Goal: Task Accomplishment & Management: Use online tool/utility

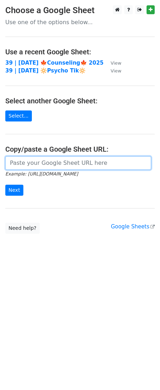
click at [51, 160] on input "url" at bounding box center [78, 162] width 146 height 13
paste input "https://docs.google.com/spreadsheets/d/1PeBSfNQAU0P_v3Mhe6eWBLnXMK9dMe_lYA3n2xJ…"
type input "https://docs.google.com/spreadsheets/d/1PeBSfNQAU0P_v3Mhe6eWBLnXMK9dMe_lYA3n2xJ…"
click at [5, 185] on input "Next" at bounding box center [14, 190] width 18 height 11
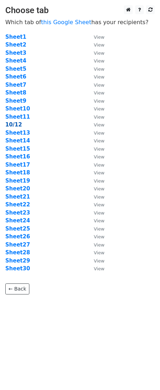
click at [13, 127] on strong "10/12" at bounding box center [13, 124] width 17 height 6
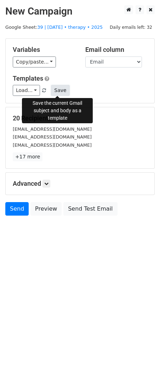
click at [55, 92] on button "Save" at bounding box center [60, 90] width 18 height 11
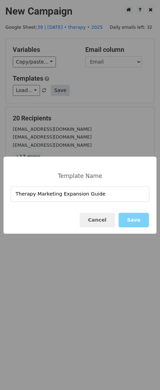
type input "Therapy Marketing Expansion Guide"
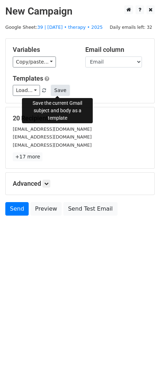
click at [51, 93] on button "Save" at bounding box center [60, 90] width 18 height 11
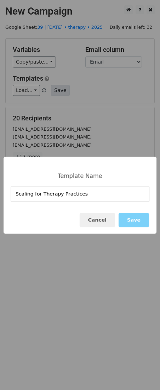
type input "Scaling for Therapy Practices"
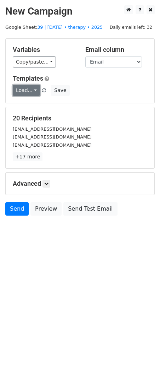
click at [34, 88] on link "Load..." at bounding box center [26, 90] width 27 height 11
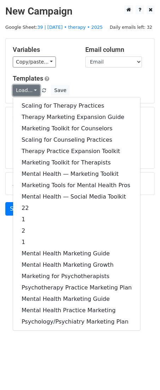
click at [34, 88] on link "Load..." at bounding box center [26, 90] width 27 height 11
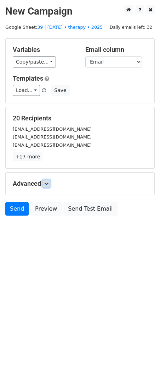
click at [49, 185] on icon at bounding box center [46, 183] width 4 height 4
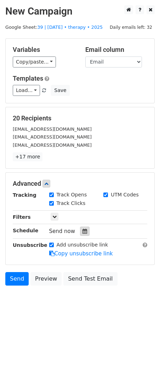
click at [83, 229] on icon at bounding box center [85, 231] width 5 height 5
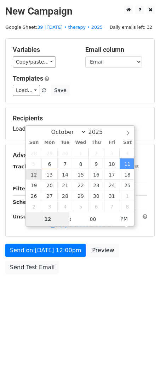
type input "2025-10-12 12:00"
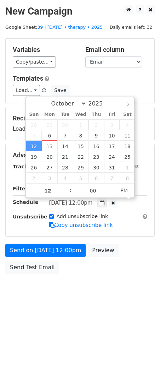
click at [53, 257] on div "Send on Oct 12 at 12:00pm Preview Send Test Email" at bounding box center [80, 261] width 160 height 34
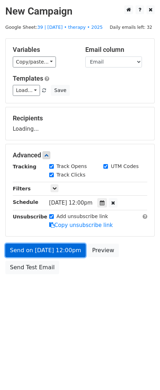
click at [43, 255] on link "Send on Oct 12 at 12:00pm" at bounding box center [45, 250] width 81 height 13
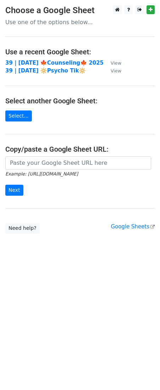
click at [63, 153] on main "Choose a Google Sheet Use one of the options below... Use a recent Google Sheet…" at bounding box center [80, 119] width 160 height 228
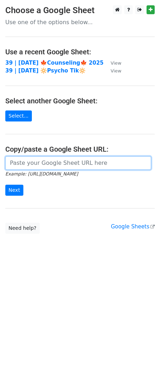
click at [57, 163] on input "url" at bounding box center [78, 162] width 146 height 13
paste input "https://docs.google.com/spreadsheets/d/1PeBSfNQAU0P_v3Mhe6eWBLnXMK9dMe_lYA3n2xJ…"
type input "https://docs.google.com/spreadsheets/d/1PeBSfNQAU0P_v3Mhe6eWBLnXMK9dMe_lYA3n2xJ…"
click at [5, 185] on input "Next" at bounding box center [14, 190] width 18 height 11
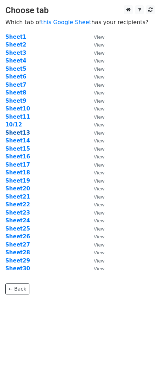
click at [17, 130] on strong "Sheet13" at bounding box center [17, 133] width 25 height 6
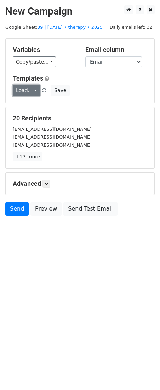
click at [29, 92] on link "Load..." at bounding box center [26, 90] width 27 height 11
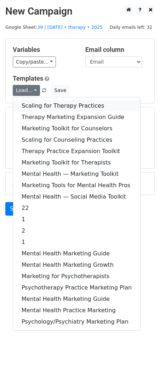
click at [45, 110] on link "Scaling for Therapy Practices" at bounding box center [76, 105] width 127 height 11
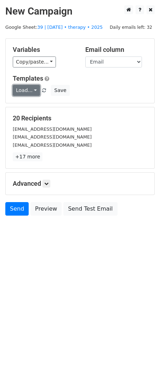
click at [31, 92] on link "Load..." at bounding box center [26, 90] width 27 height 11
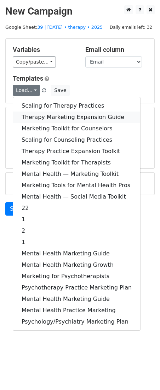
click at [38, 116] on link "Therapy Marketing Expansion Guide" at bounding box center [76, 116] width 127 height 11
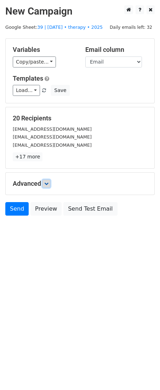
click at [48, 186] on link at bounding box center [47, 184] width 8 height 8
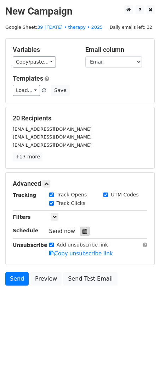
click at [83, 230] on icon at bounding box center [85, 231] width 5 height 5
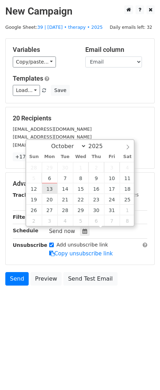
type input "[DATE] 12:00"
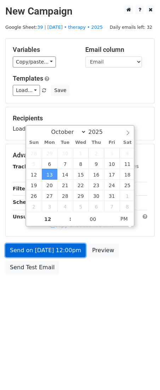
click at [44, 246] on link "Send on [DATE] 12:00pm" at bounding box center [45, 250] width 81 height 13
